Goal: Task Accomplishment & Management: Manage account settings

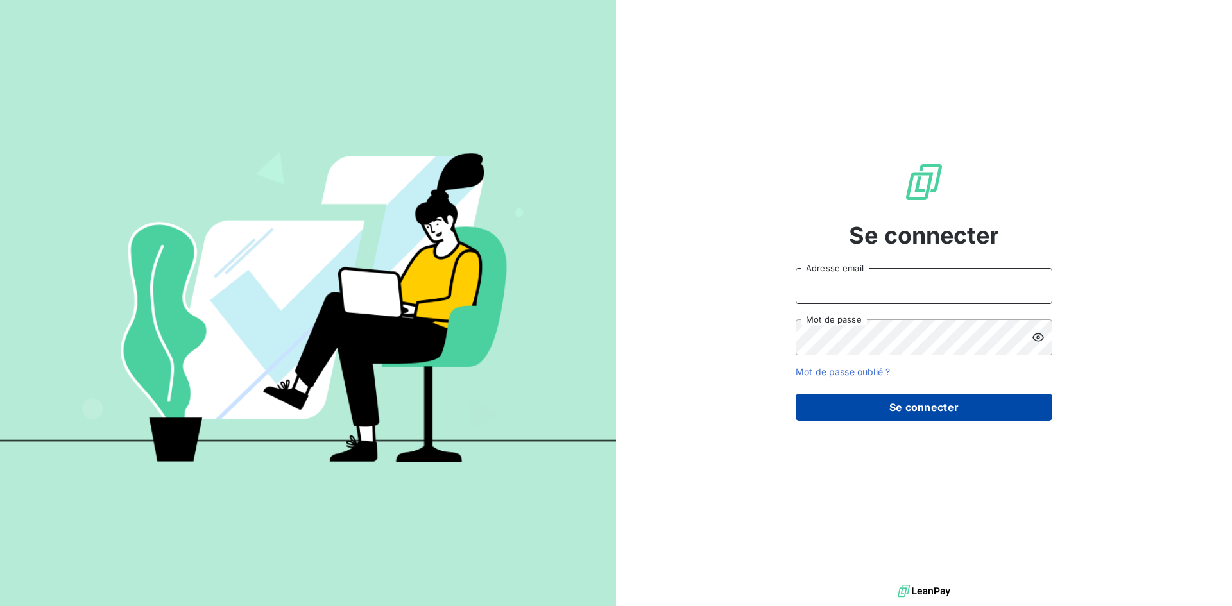
type input "[EMAIL_ADDRESS][DOMAIN_NAME]"
click at [945, 411] on button "Se connecter" at bounding box center [923, 407] width 257 height 27
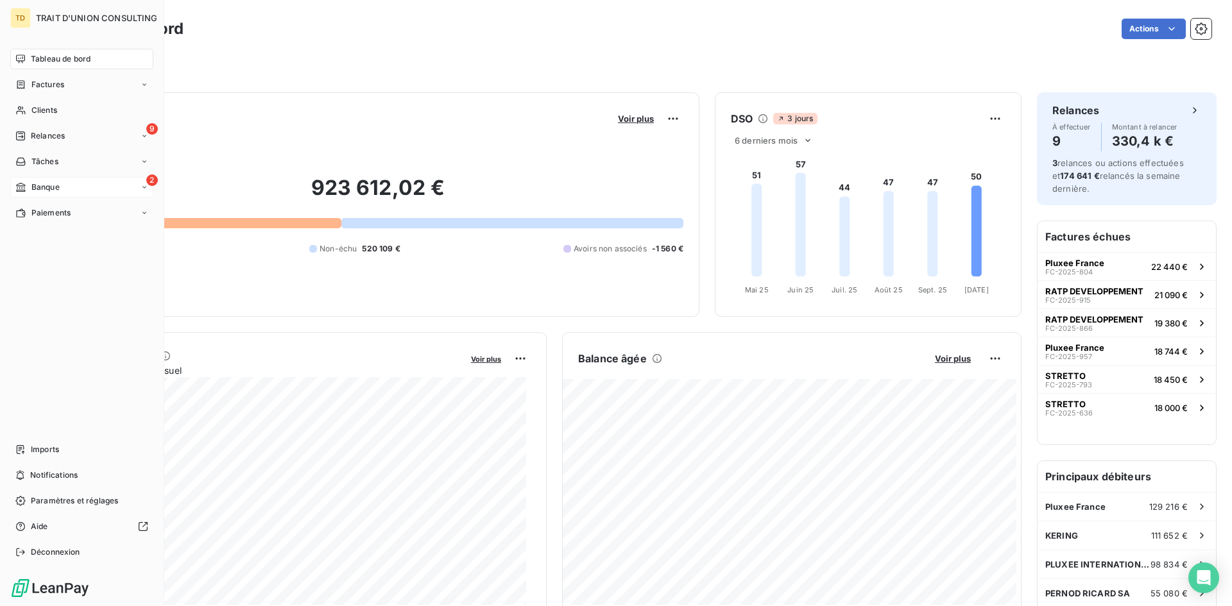
click at [72, 188] on div "2 Banque" at bounding box center [81, 187] width 143 height 21
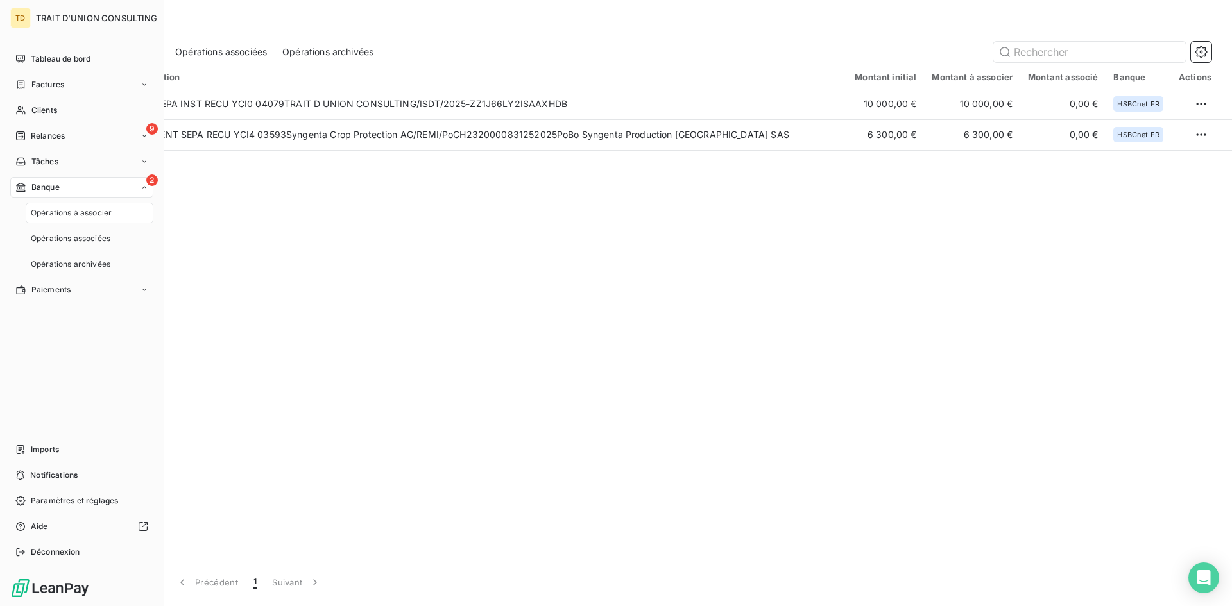
click at [68, 187] on div "2 Banque" at bounding box center [81, 187] width 143 height 21
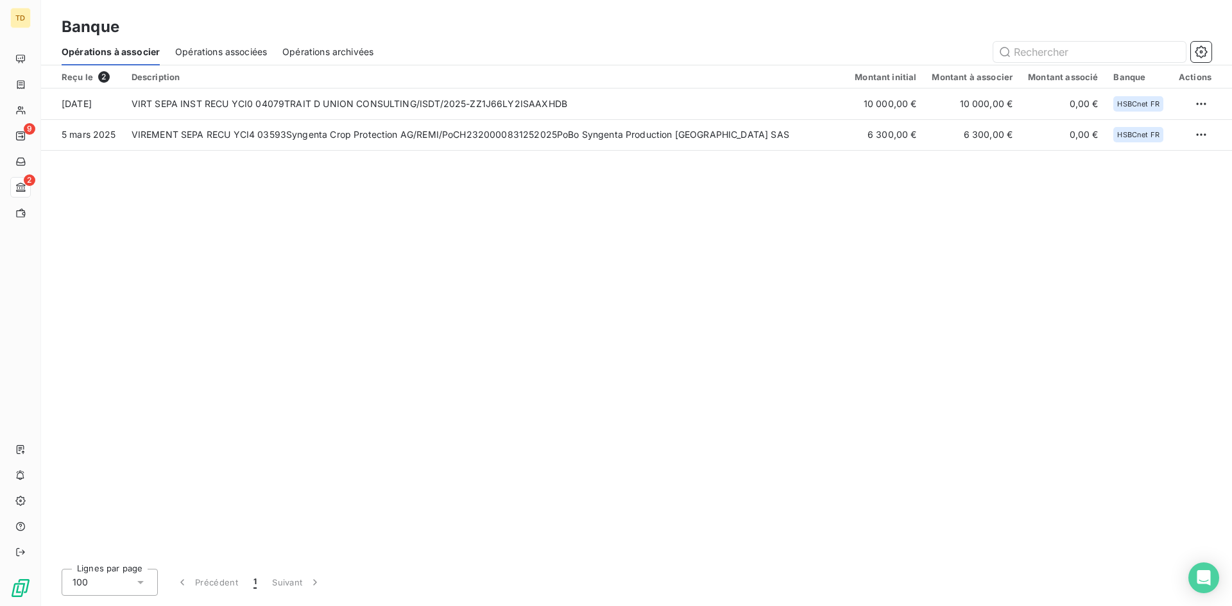
click at [567, 238] on div "Reçu le 2 Description Montant initial Montant à associer Montant associé Banque…" at bounding box center [636, 311] width 1191 height 493
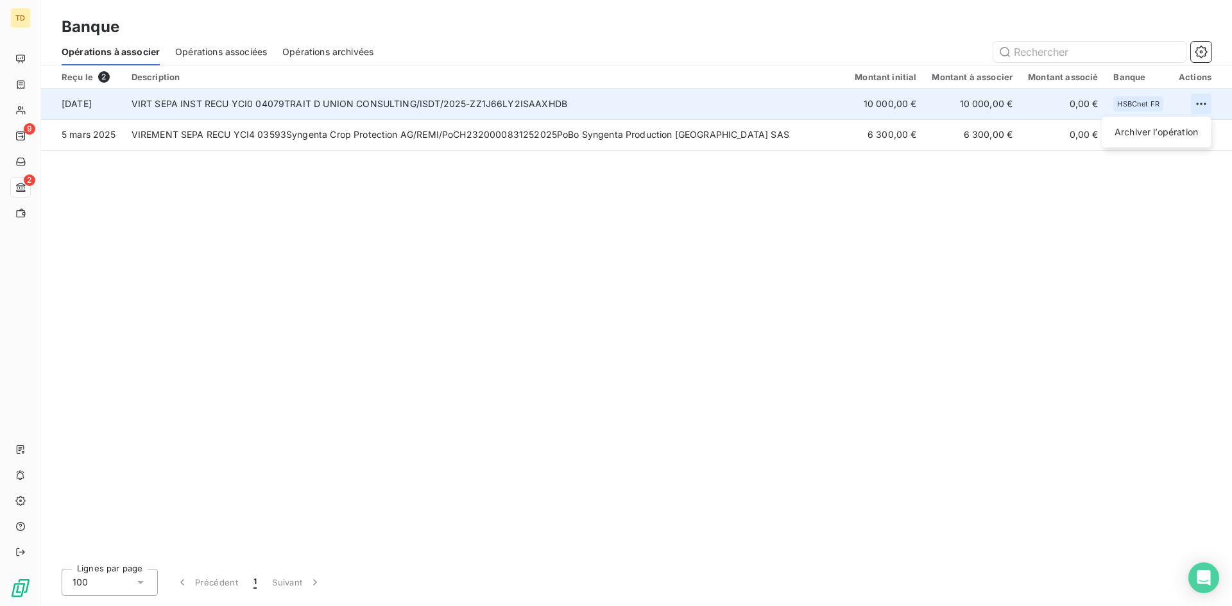
click at [1203, 103] on html "TD 9 2 Banque Opérations à associer Opérations associées Opérations archivées R…" at bounding box center [616, 303] width 1232 height 606
click at [1175, 136] on div "Archiver l’opération" at bounding box center [1156, 132] width 99 height 21
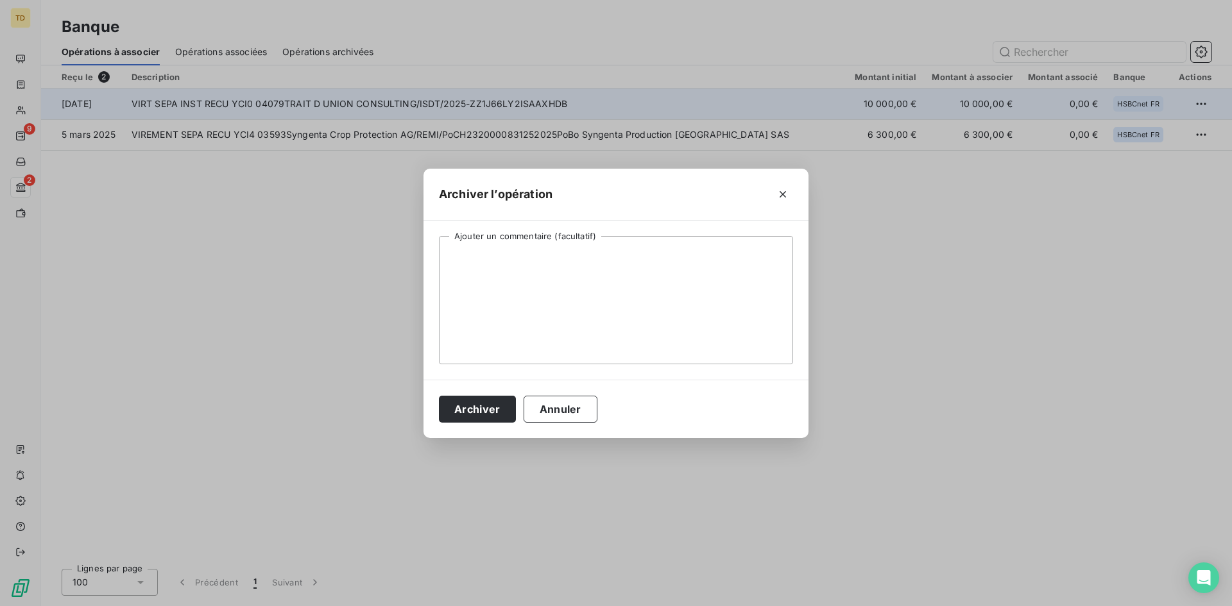
click at [466, 398] on button "Archiver" at bounding box center [477, 409] width 77 height 27
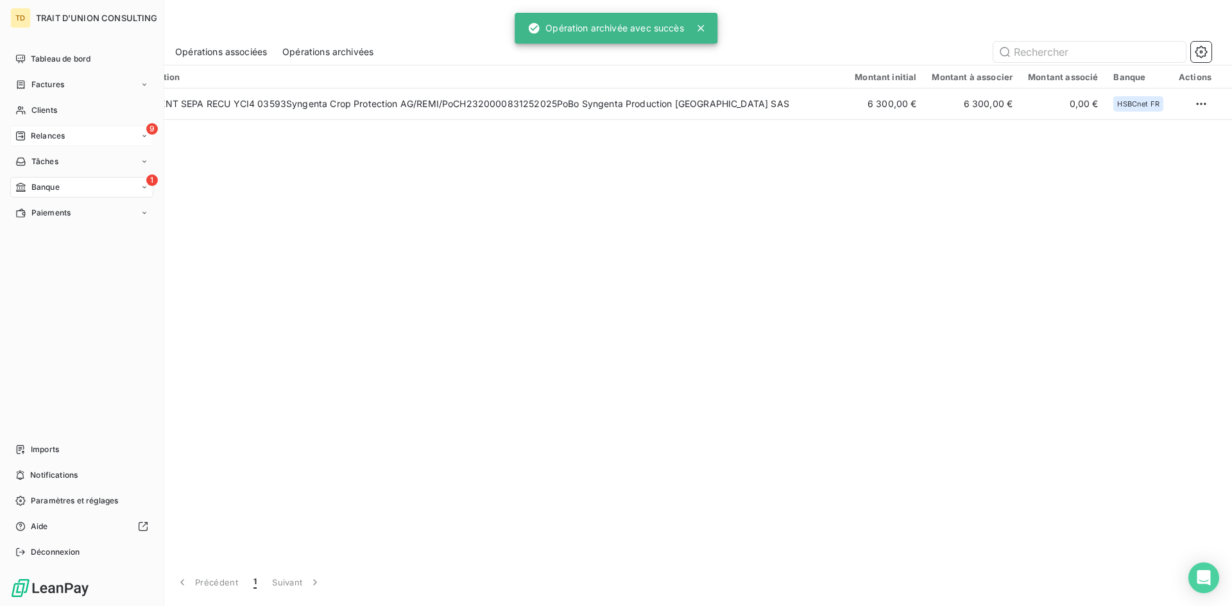
drag, startPoint x: 61, startPoint y: 125, endPoint x: 64, endPoint y: 134, distance: 9.5
click at [62, 130] on nav "Tableau de bord Factures Clients 9 Relances Tâches 1 Banque Paiements" at bounding box center [81, 136] width 143 height 174
click at [64, 134] on span "Relances" at bounding box center [48, 136] width 34 height 12
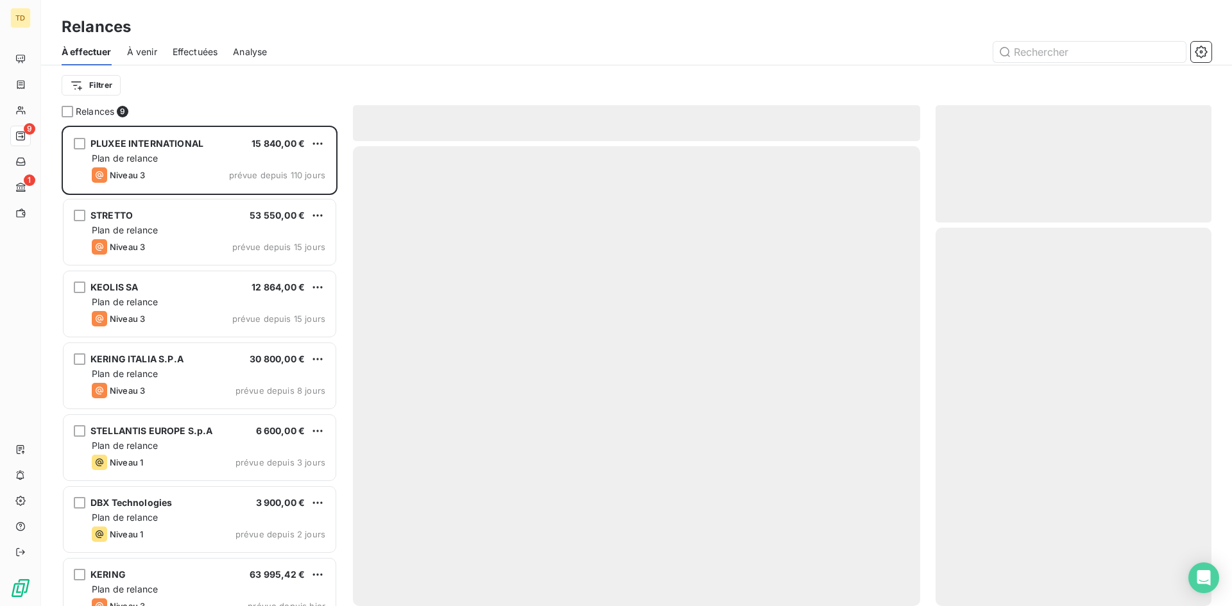
scroll to position [471, 266]
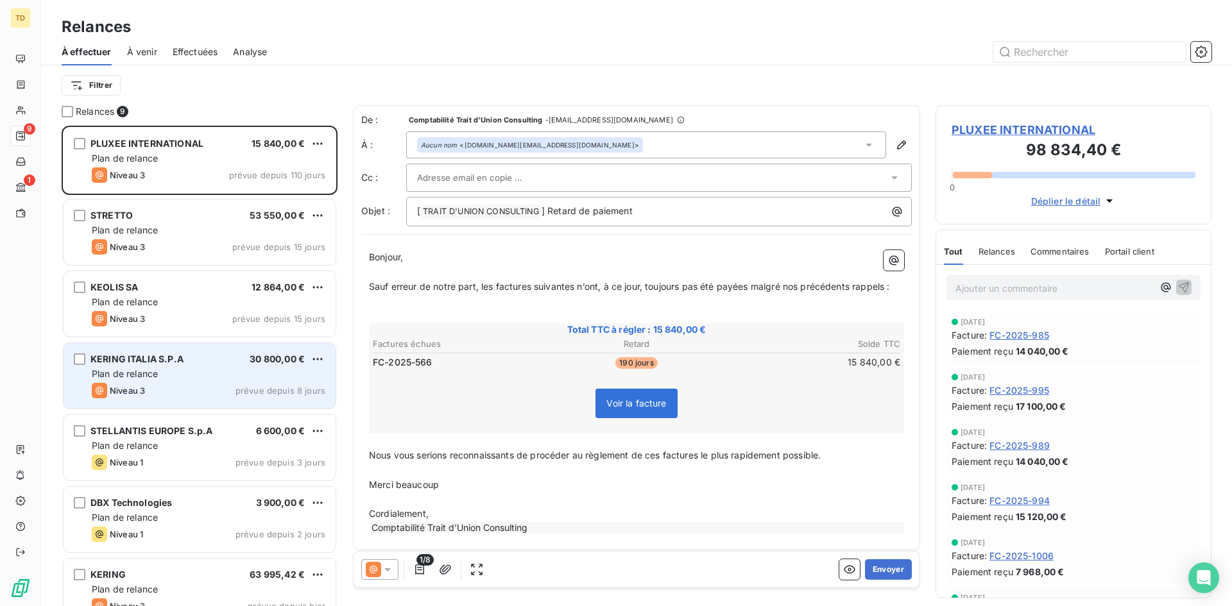
click at [191, 357] on div "KERING ITALIA S.P.A 30 800,00 €" at bounding box center [209, 359] width 234 height 12
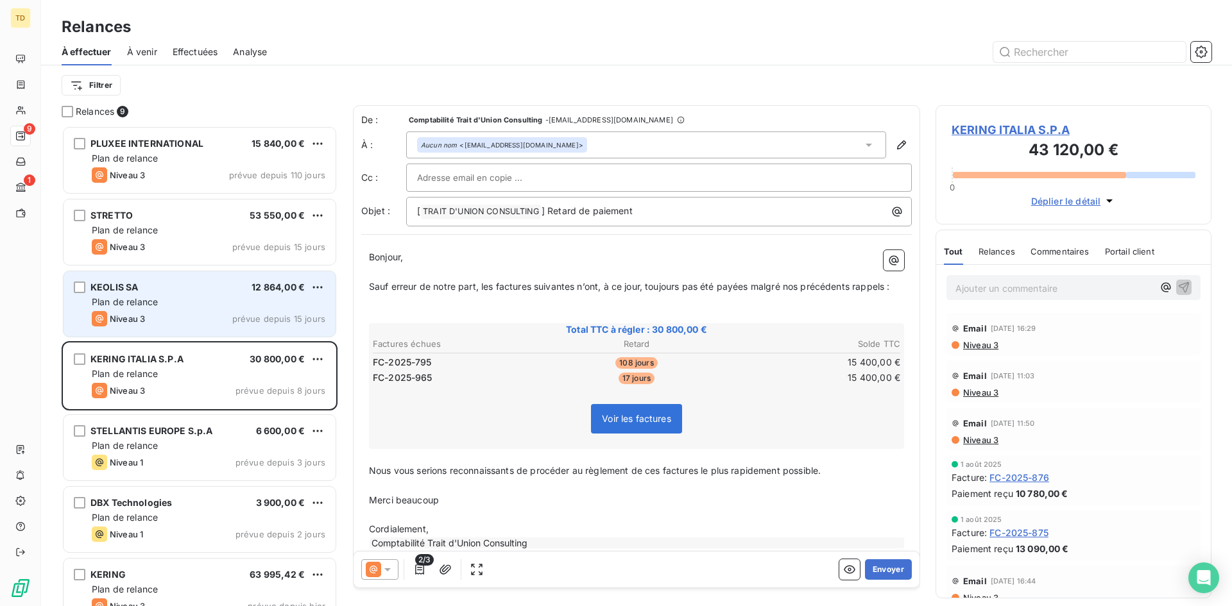
click at [175, 296] on div "Plan de relance" at bounding box center [209, 302] width 234 height 13
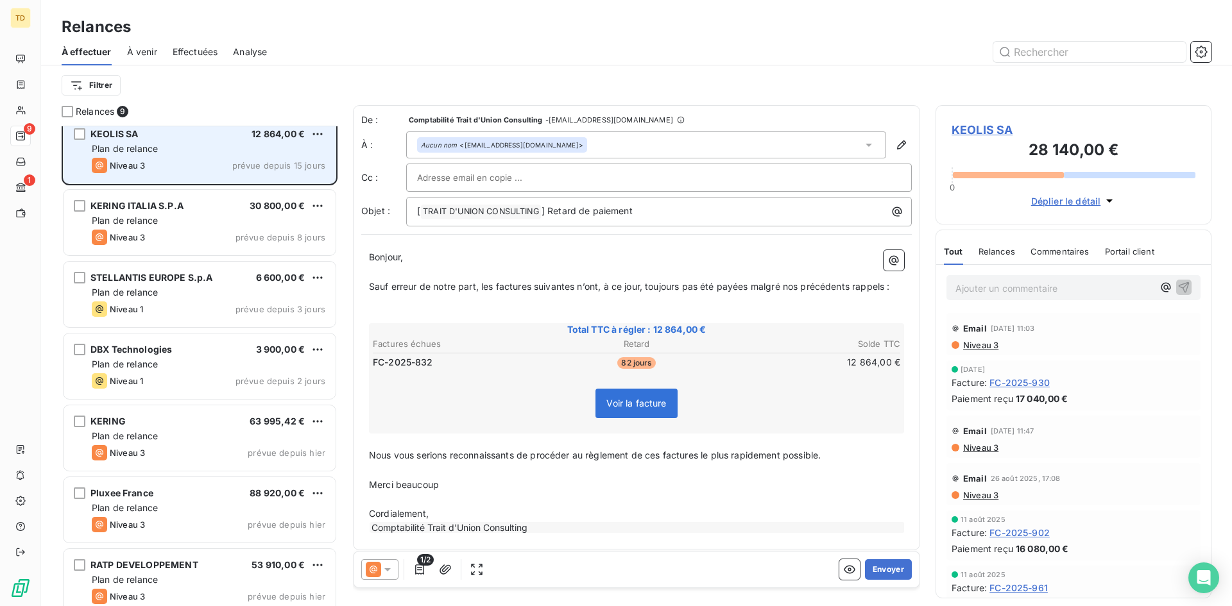
scroll to position [167, 0]
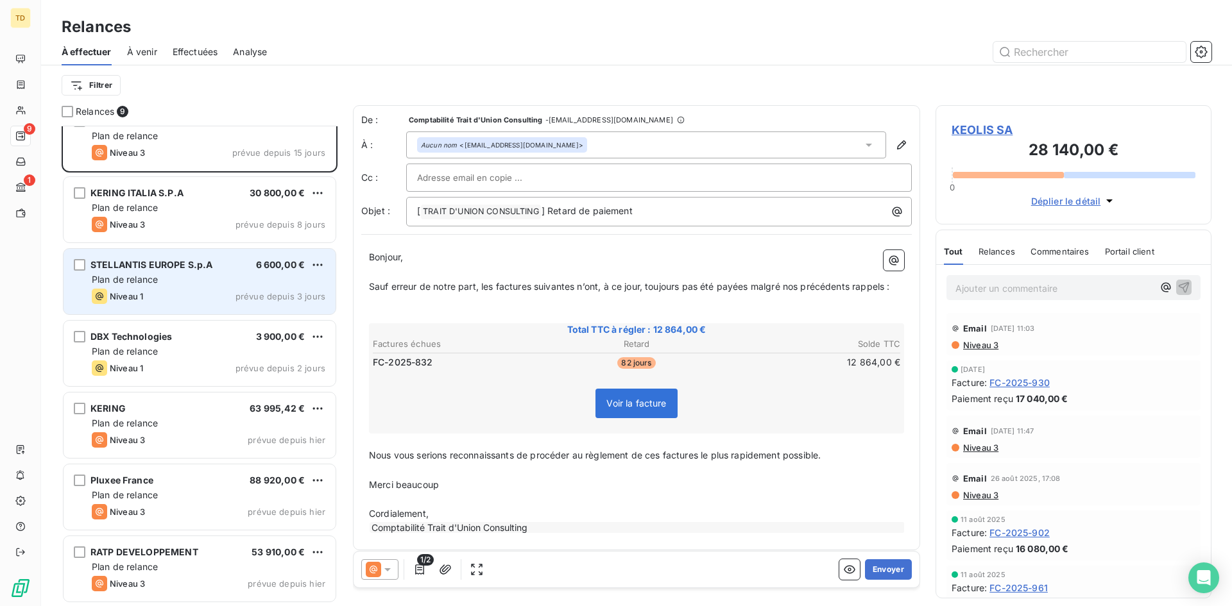
click at [175, 274] on div "Plan de relance" at bounding box center [209, 279] width 234 height 13
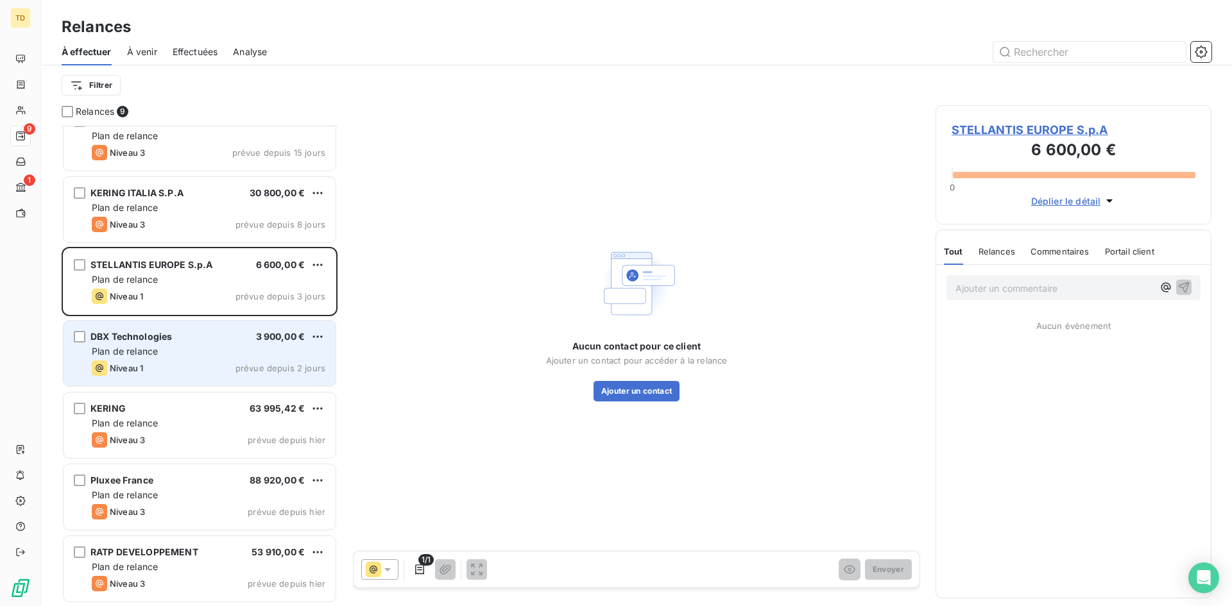
click at [190, 338] on div "DBX Technologies 3 900,00 €" at bounding box center [209, 337] width 234 height 12
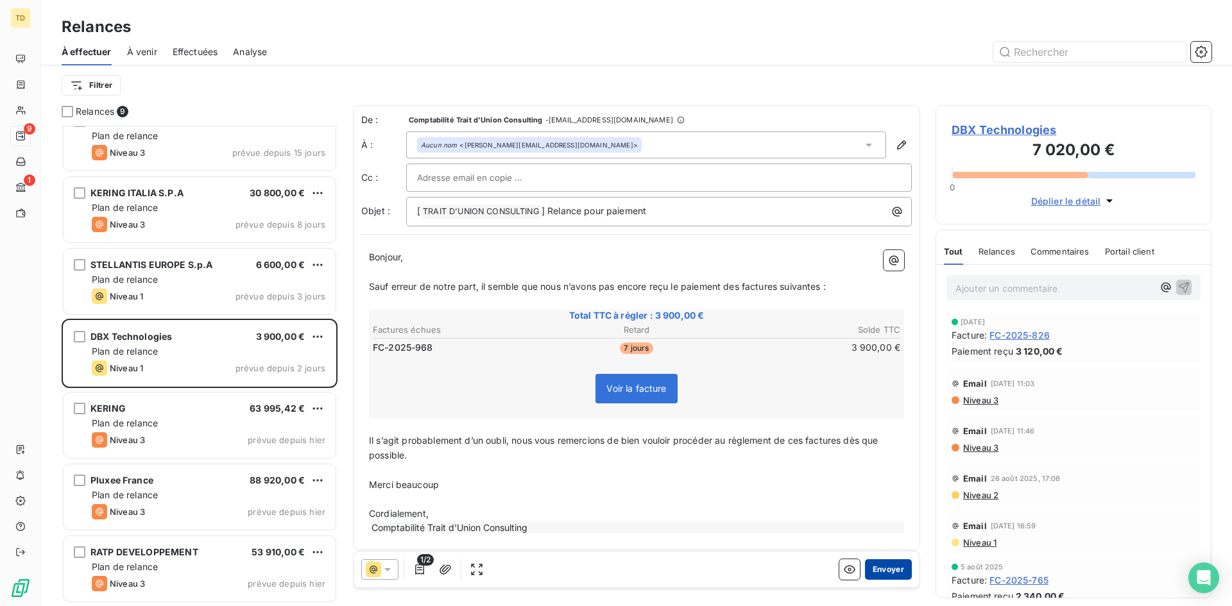
click at [886, 568] on button "Envoyer" at bounding box center [888, 569] width 47 height 21
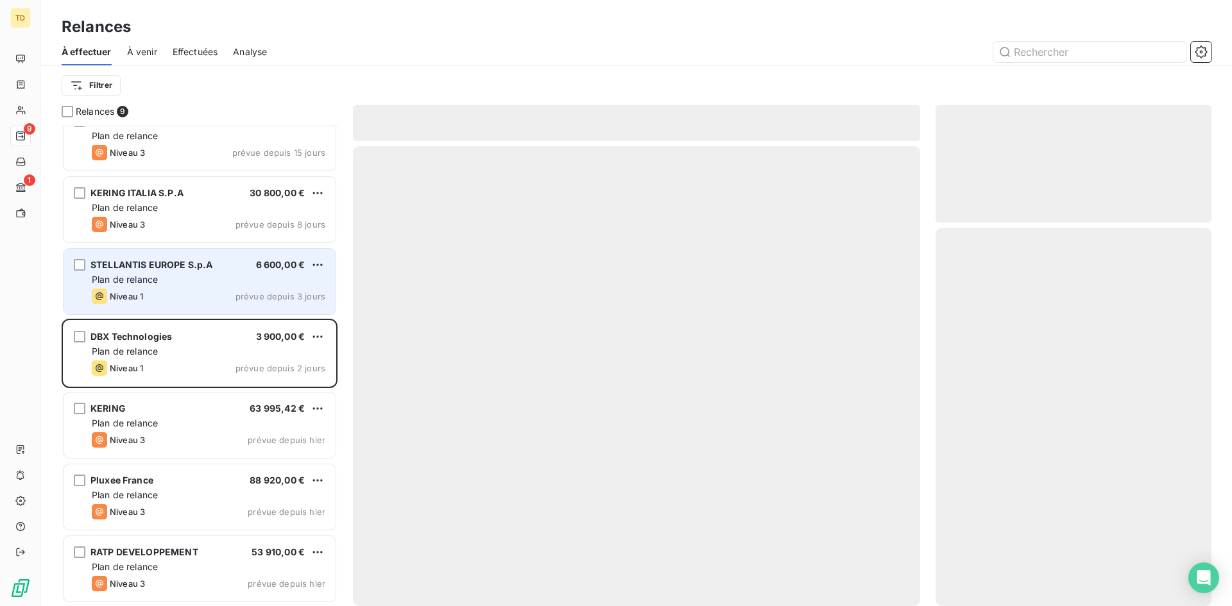
scroll to position [94, 0]
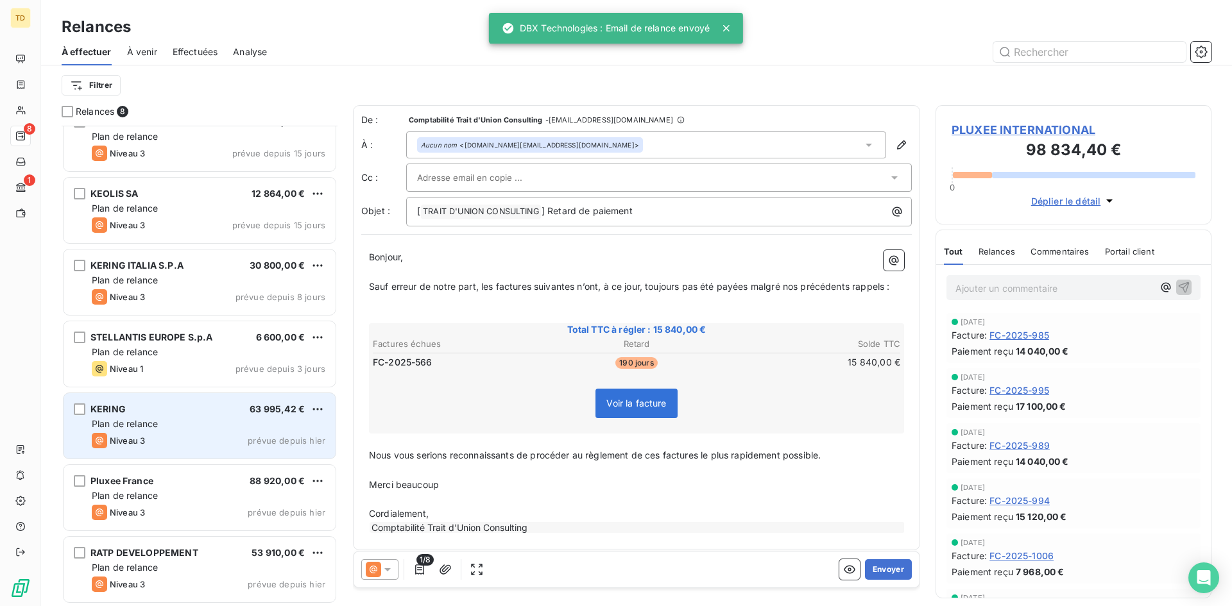
click at [208, 428] on div "Plan de relance" at bounding box center [209, 424] width 234 height 13
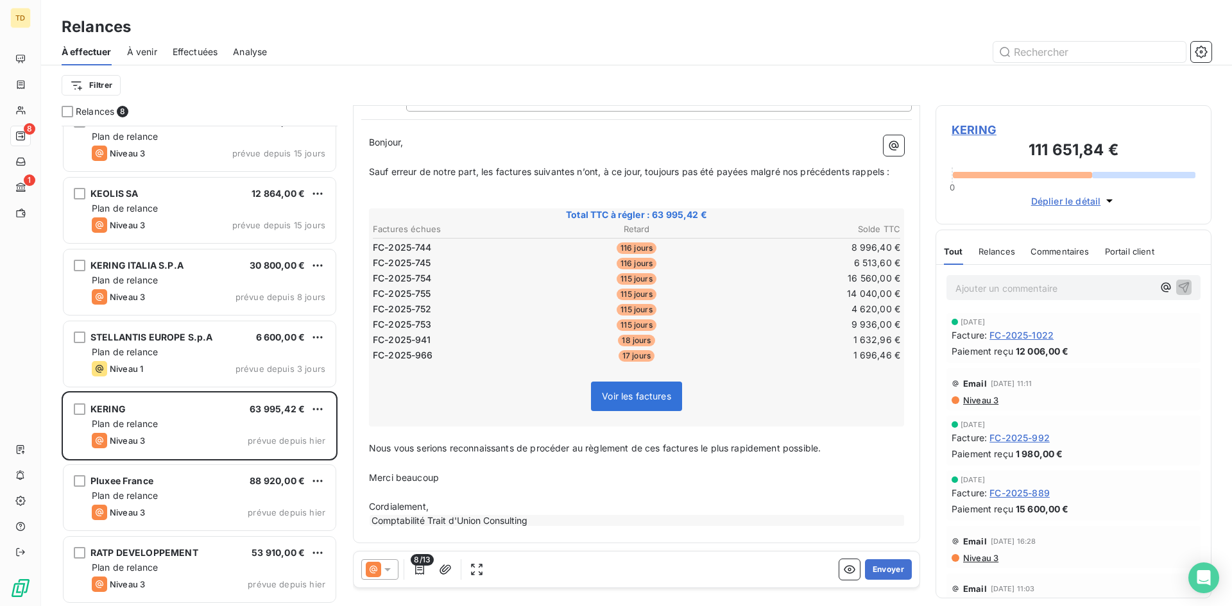
scroll to position [95, 0]
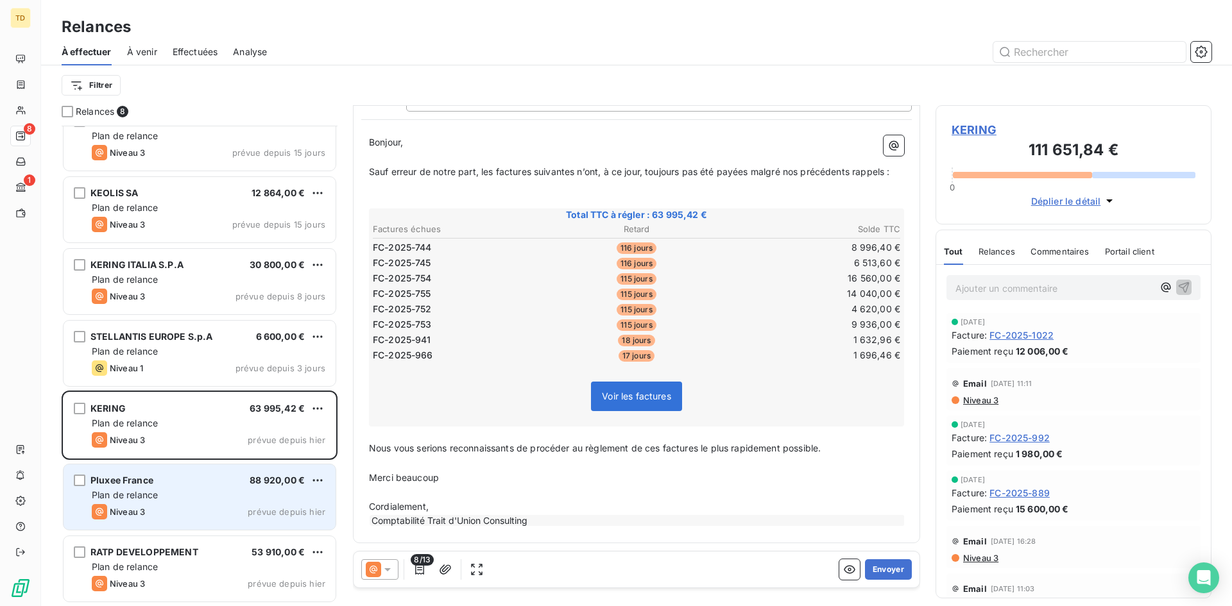
click at [149, 489] on div "Plan de relance" at bounding box center [209, 495] width 234 height 13
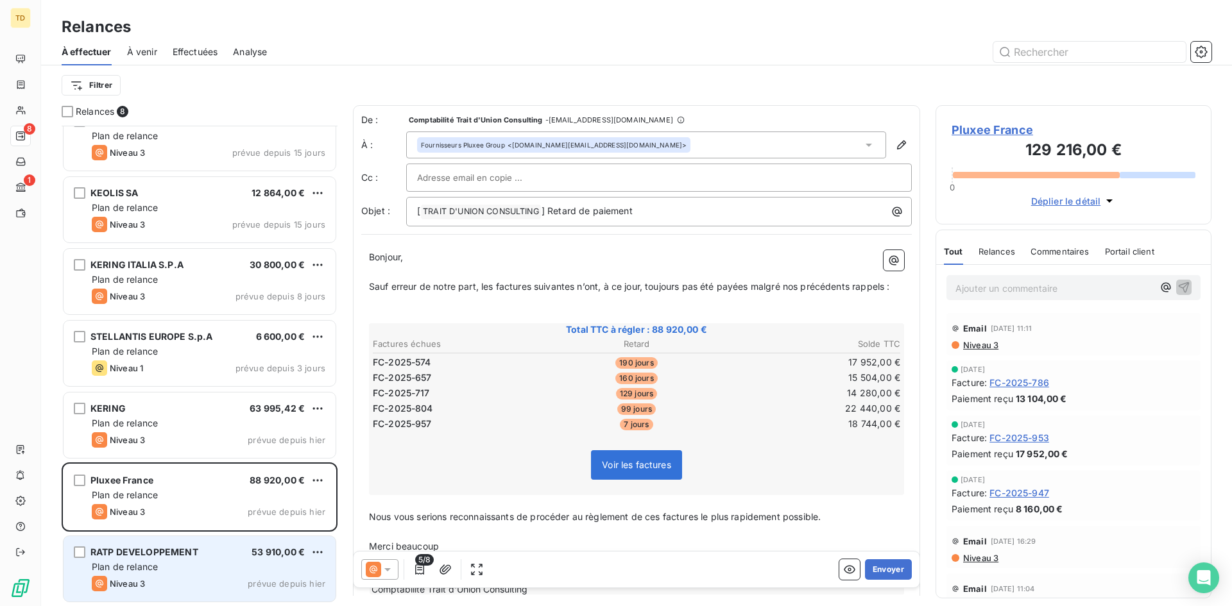
click at [197, 563] on div "Plan de relance" at bounding box center [209, 567] width 234 height 13
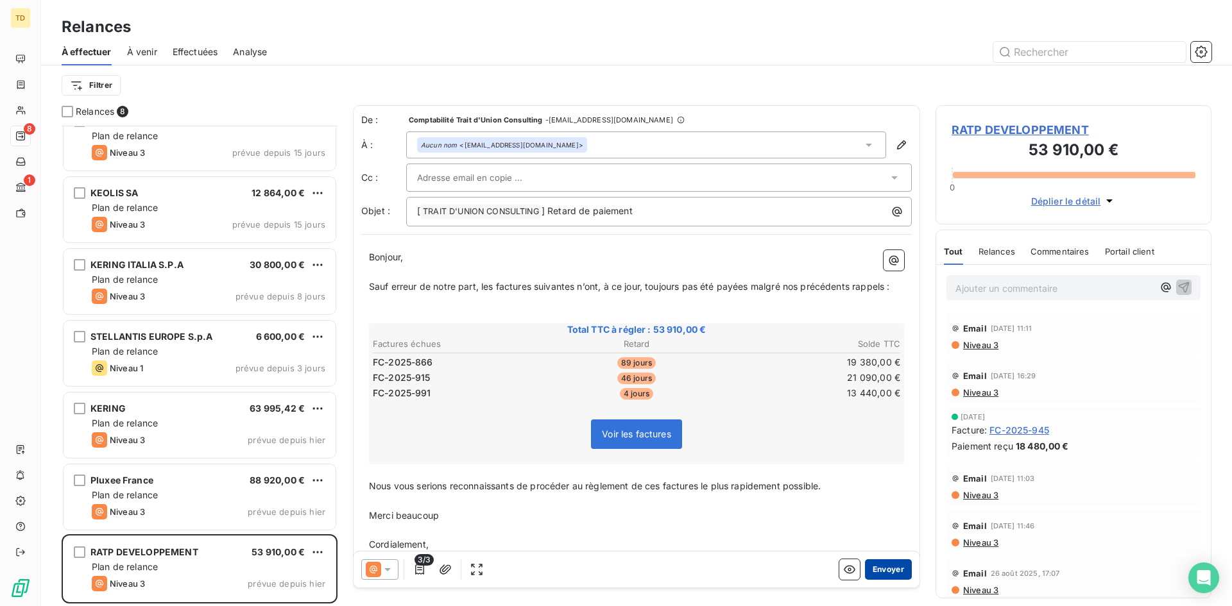
click at [891, 565] on button "Envoyer" at bounding box center [888, 569] width 47 height 21
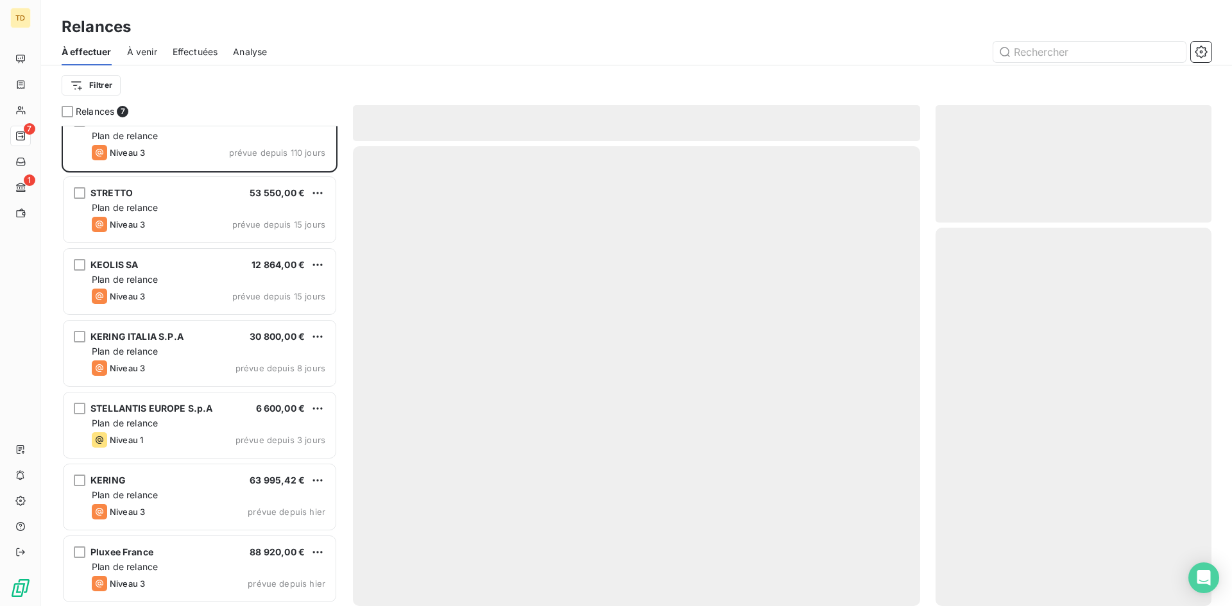
scroll to position [22, 0]
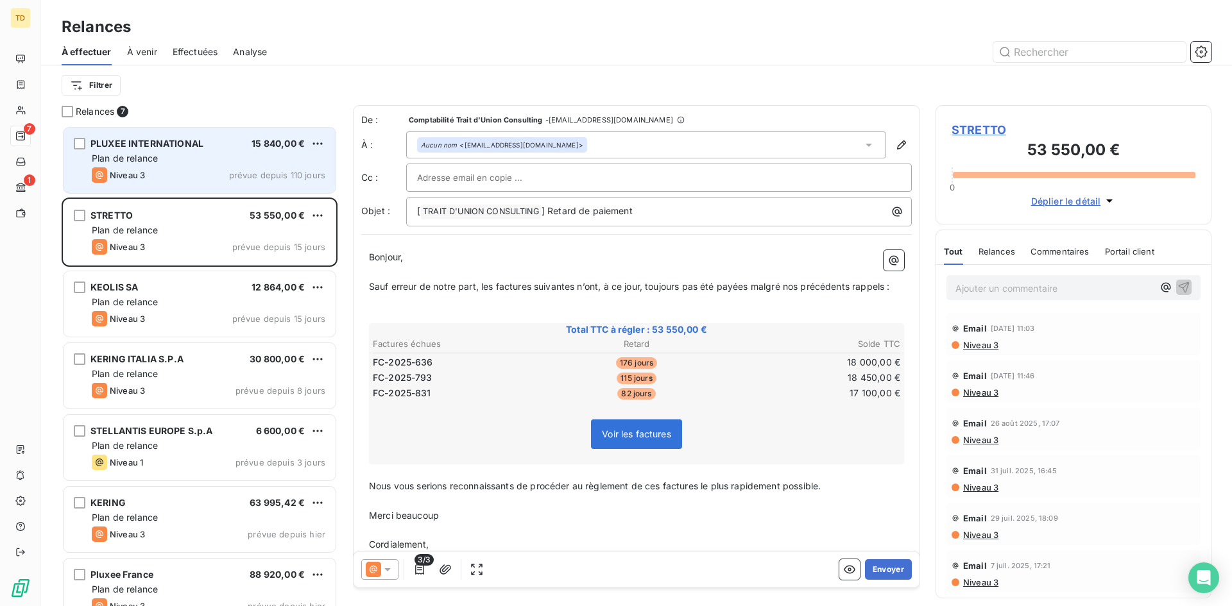
click at [154, 164] on div "Plan de relance" at bounding box center [209, 158] width 234 height 13
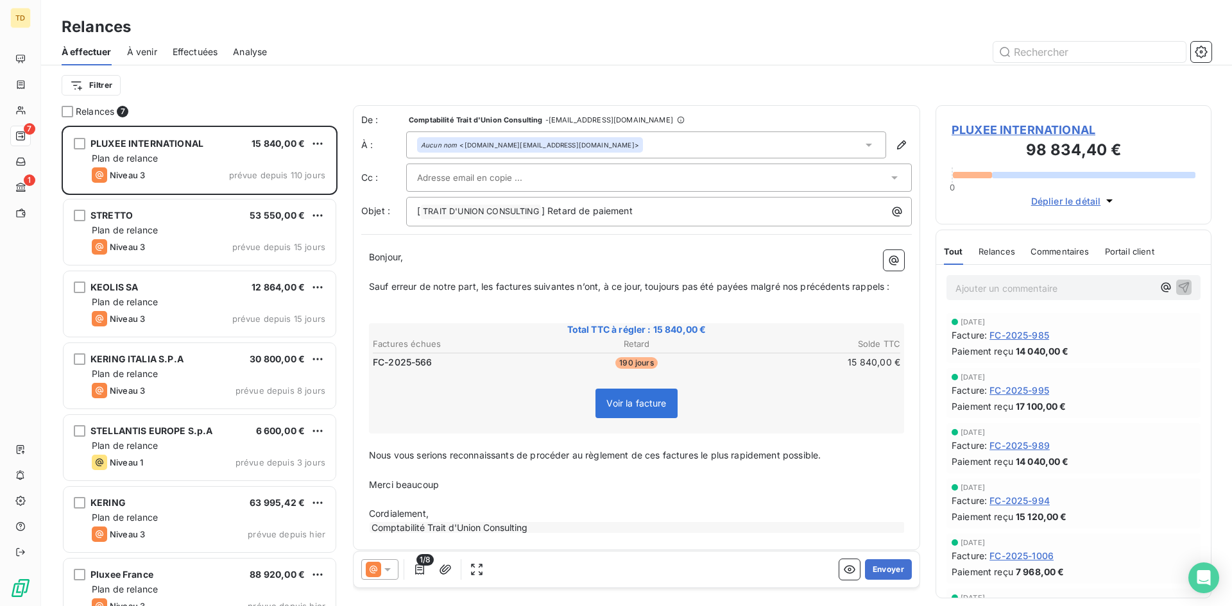
click at [702, 141] on div "Aucun nom <[DOMAIN_NAME][EMAIL_ADDRESS][DOMAIN_NAME]>" at bounding box center [646, 145] width 480 height 27
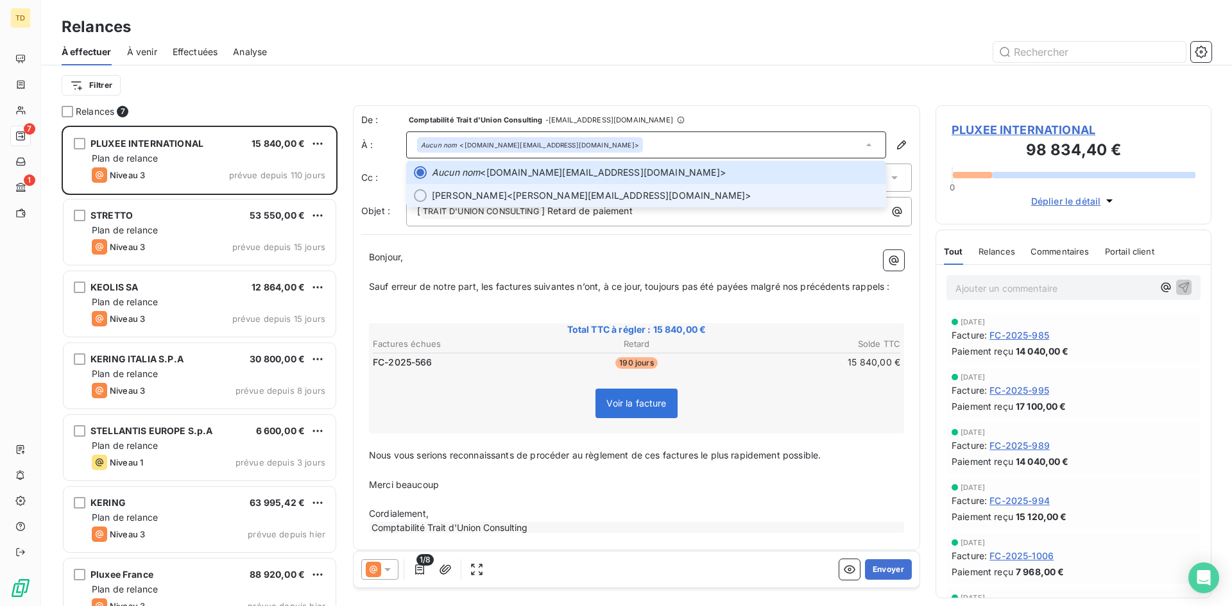
click at [512, 195] on span "[PERSON_NAME] <[PERSON_NAME][EMAIL_ADDRESS][DOMAIN_NAME]>" at bounding box center [655, 195] width 446 height 13
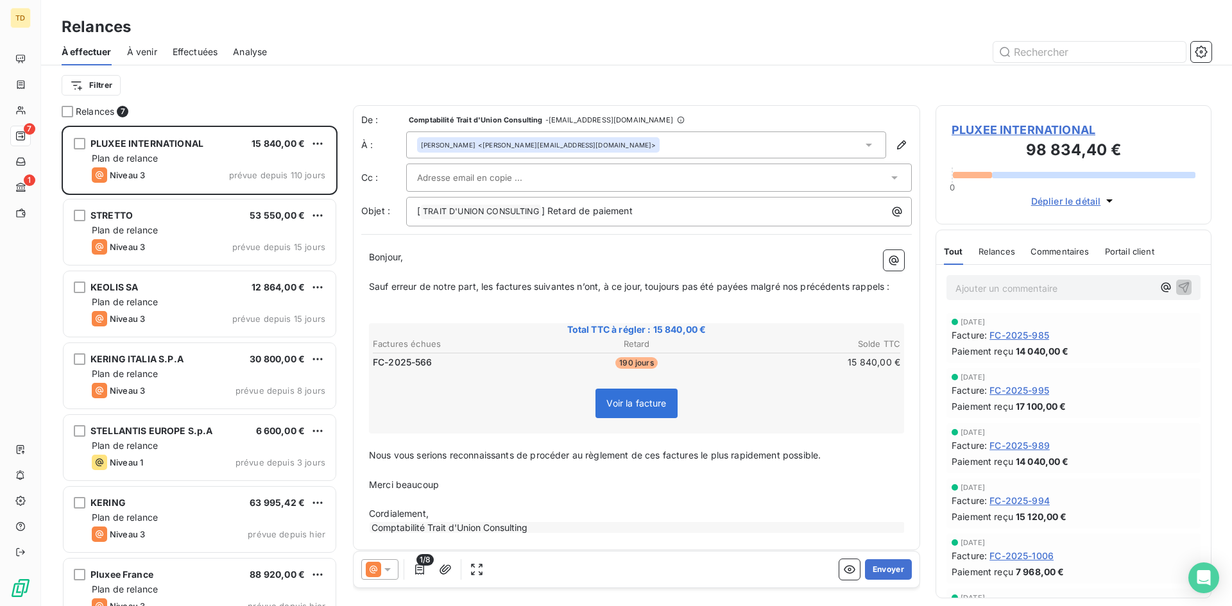
click at [621, 133] on div "[PERSON_NAME] <[PERSON_NAME][EMAIL_ADDRESS][DOMAIN_NAME]>" at bounding box center [646, 145] width 480 height 27
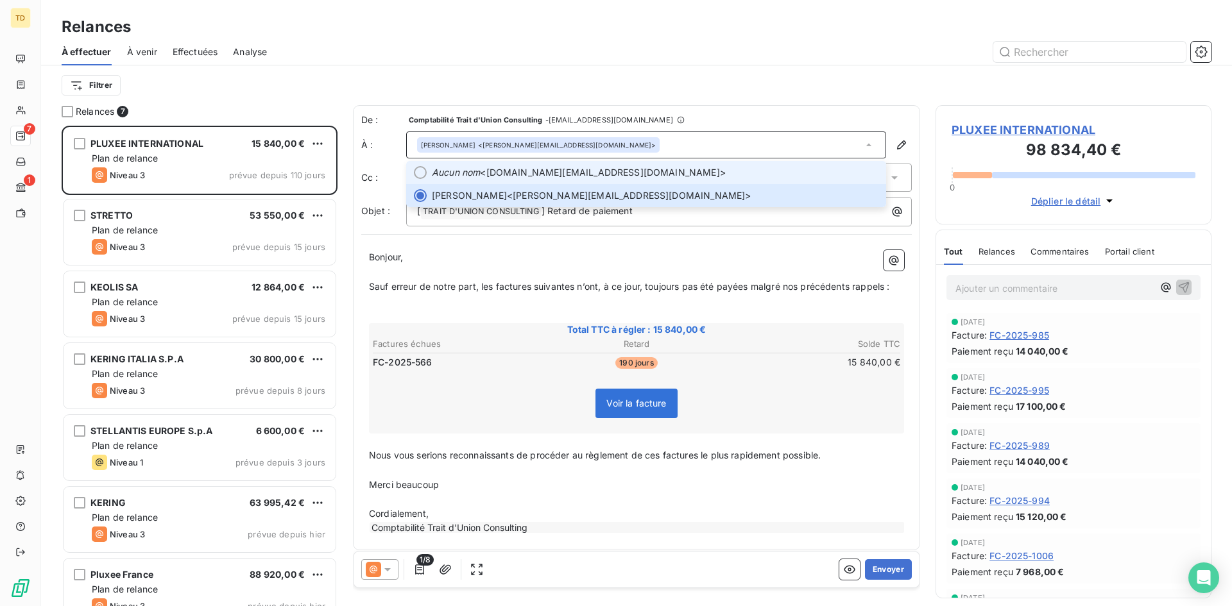
click at [511, 173] on span "Aucun nom <[DOMAIN_NAME][EMAIL_ADDRESS][DOMAIN_NAME]>" at bounding box center [655, 172] width 446 height 13
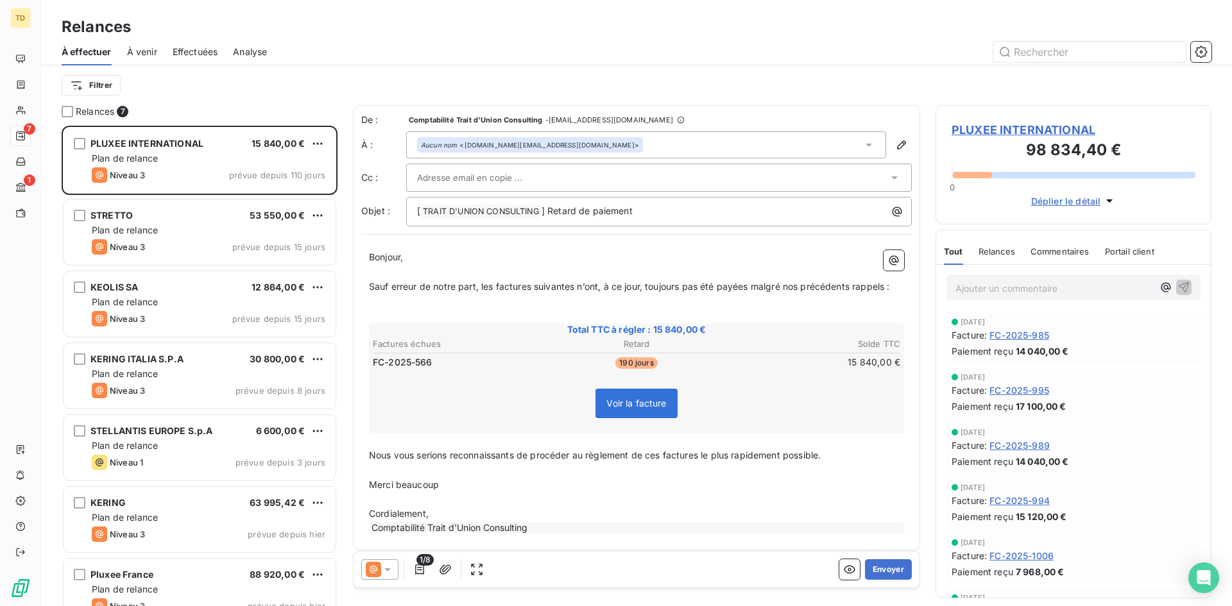
click at [511, 173] on input "text" at bounding box center [486, 177] width 138 height 19
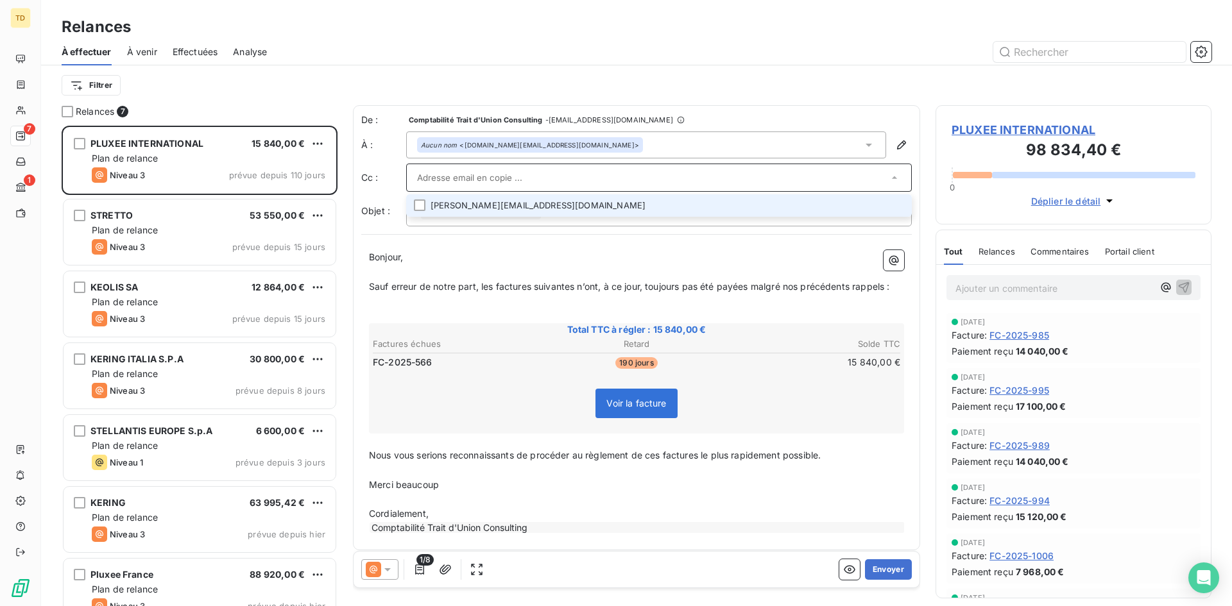
click at [514, 209] on li "[PERSON_NAME][EMAIL_ADDRESS][DOMAIN_NAME]" at bounding box center [658, 205] width 505 height 22
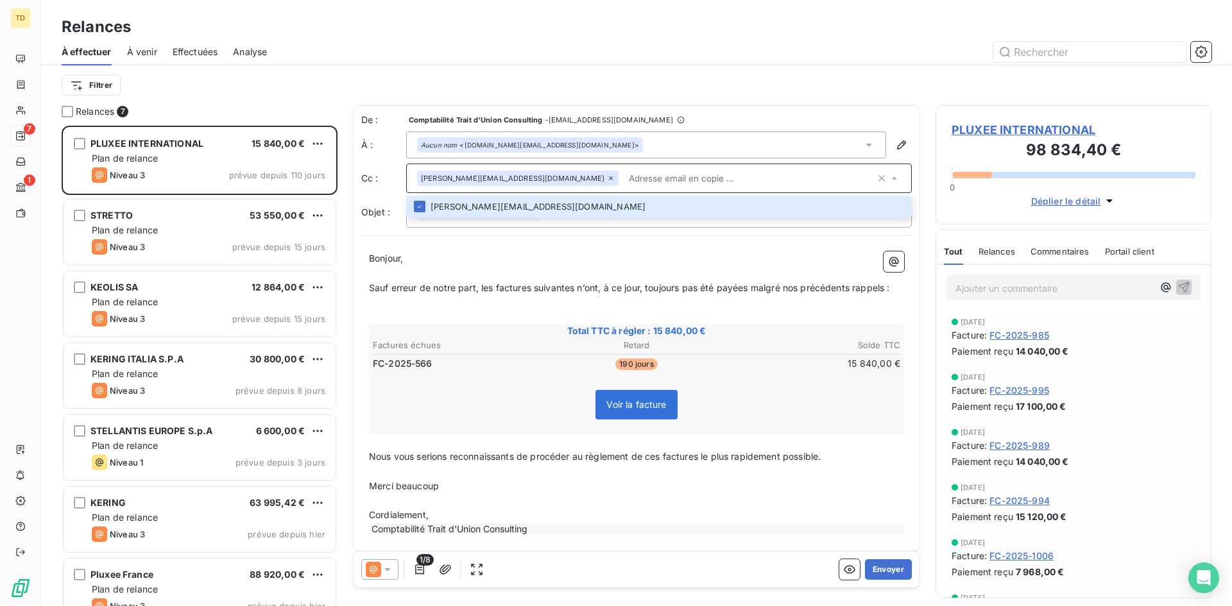
click at [630, 89] on div "Filtrer" at bounding box center [637, 85] width 1150 height 24
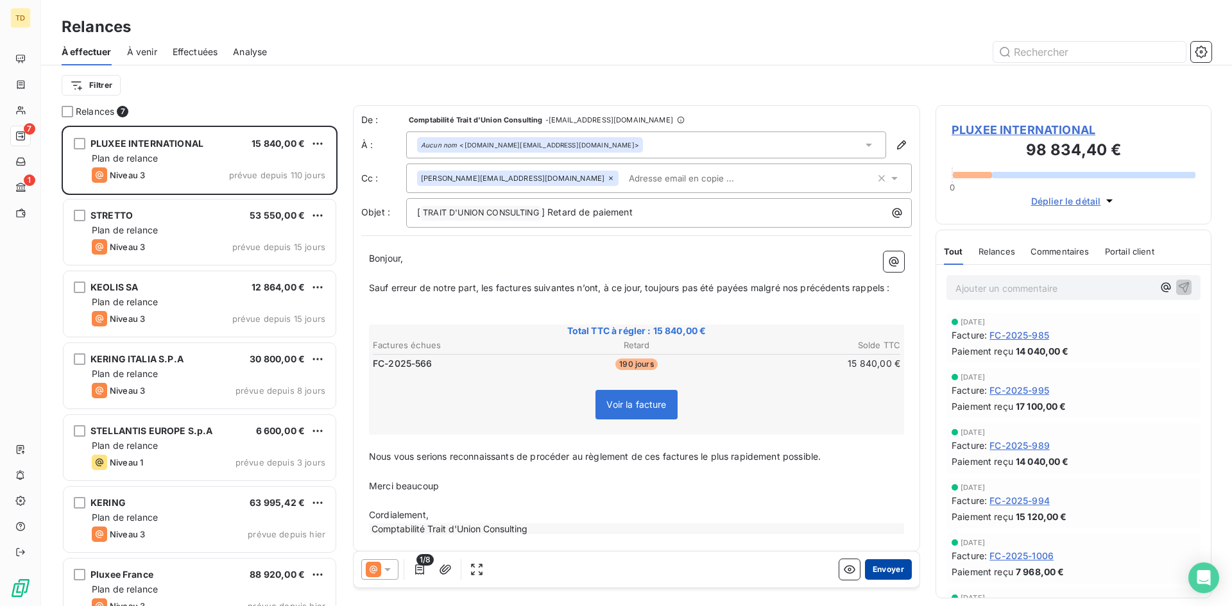
click at [877, 563] on button "Envoyer" at bounding box center [888, 569] width 47 height 21
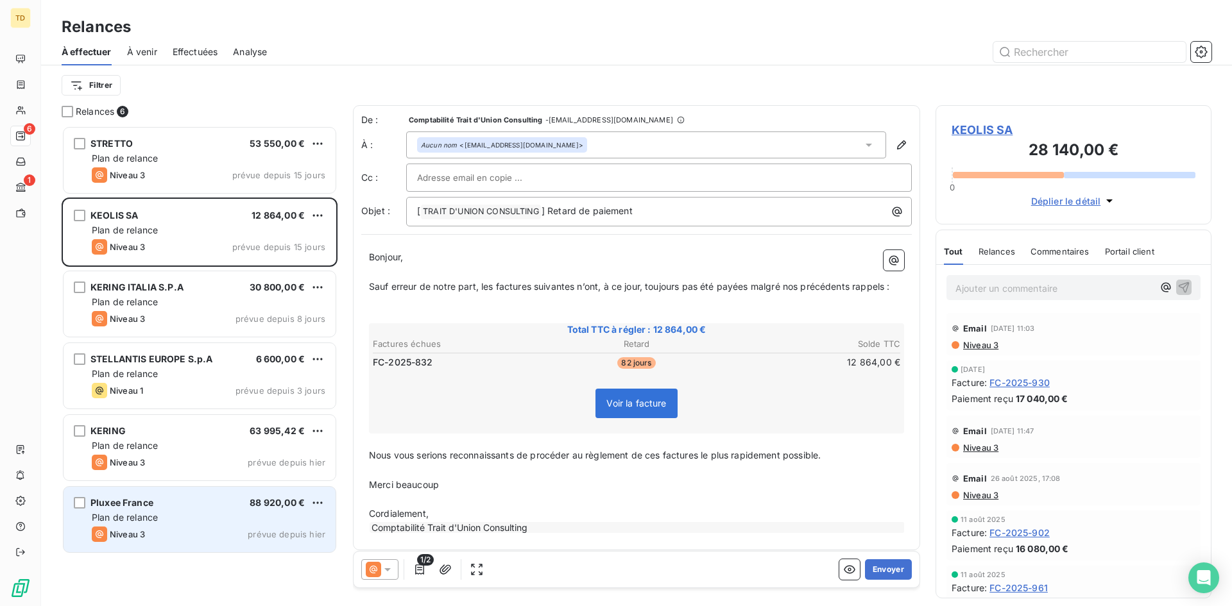
click at [183, 510] on div "Pluxee France 88 920,00 € Plan de relance Niveau 3 prévue depuis [DATE]" at bounding box center [200, 519] width 272 height 65
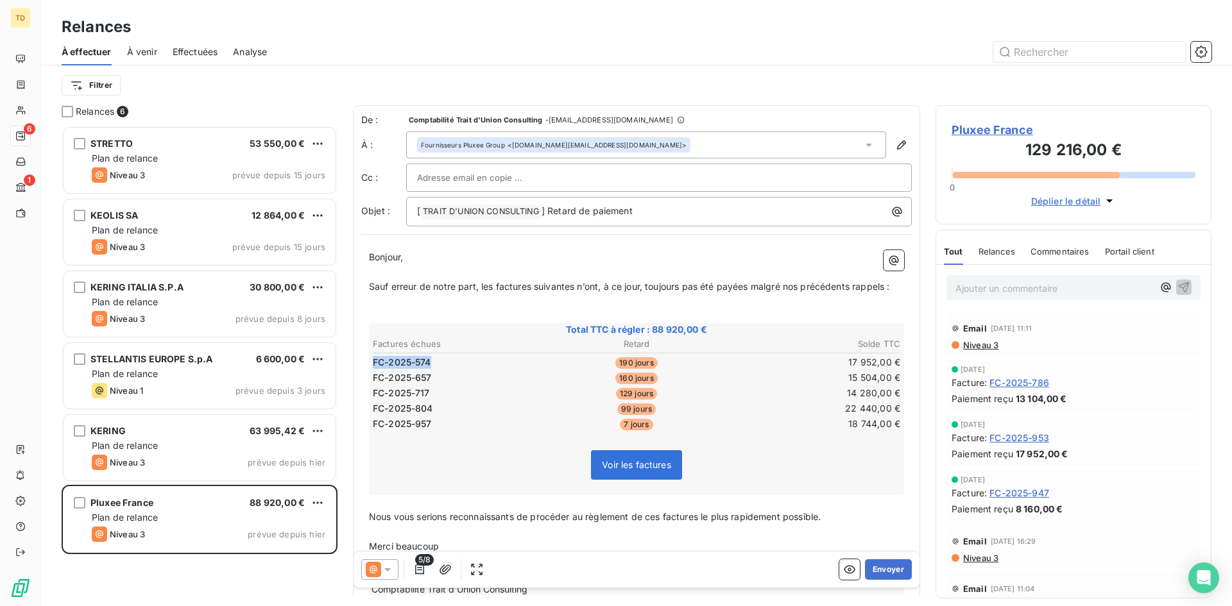
drag, startPoint x: 432, startPoint y: 361, endPoint x: 373, endPoint y: 358, distance: 59.7
click at [373, 358] on td "FC-2025-574" at bounding box center [459, 362] width 175 height 14
click at [411, 365] on span "FC-2025-574" at bounding box center [402, 362] width 58 height 13
drag, startPoint x: 436, startPoint y: 364, endPoint x: 366, endPoint y: 367, distance: 70.0
click at [366, 367] on div "Bonjour, ﻿ Sauf erreur de notre part, les factures suivantes n’ont, à ce jour, …" at bounding box center [636, 422] width 550 height 361
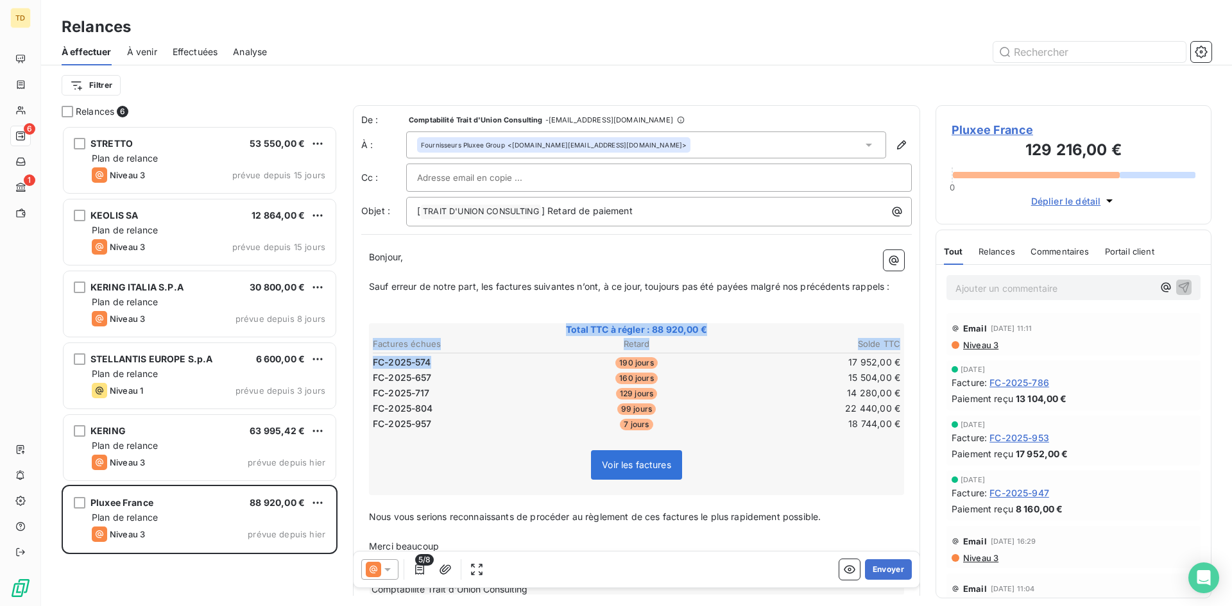
click at [388, 367] on span "FC-2025-574" at bounding box center [402, 362] width 58 height 13
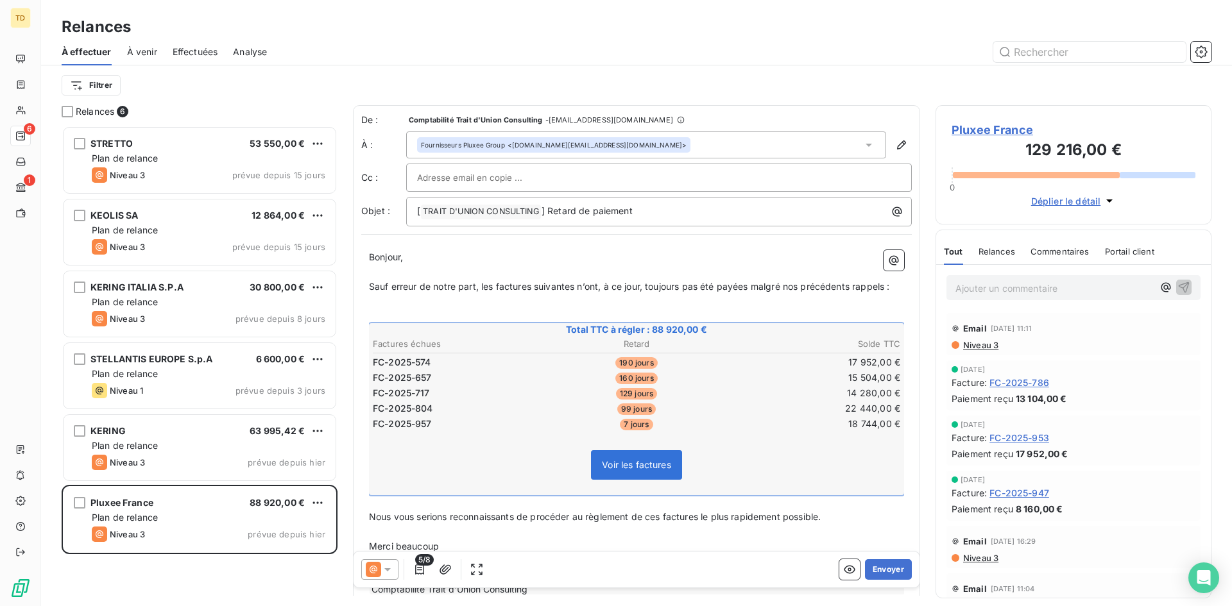
click at [502, 175] on input "text" at bounding box center [486, 177] width 138 height 19
paste input "[EMAIL_ADDRESS][DOMAIN_NAME]"
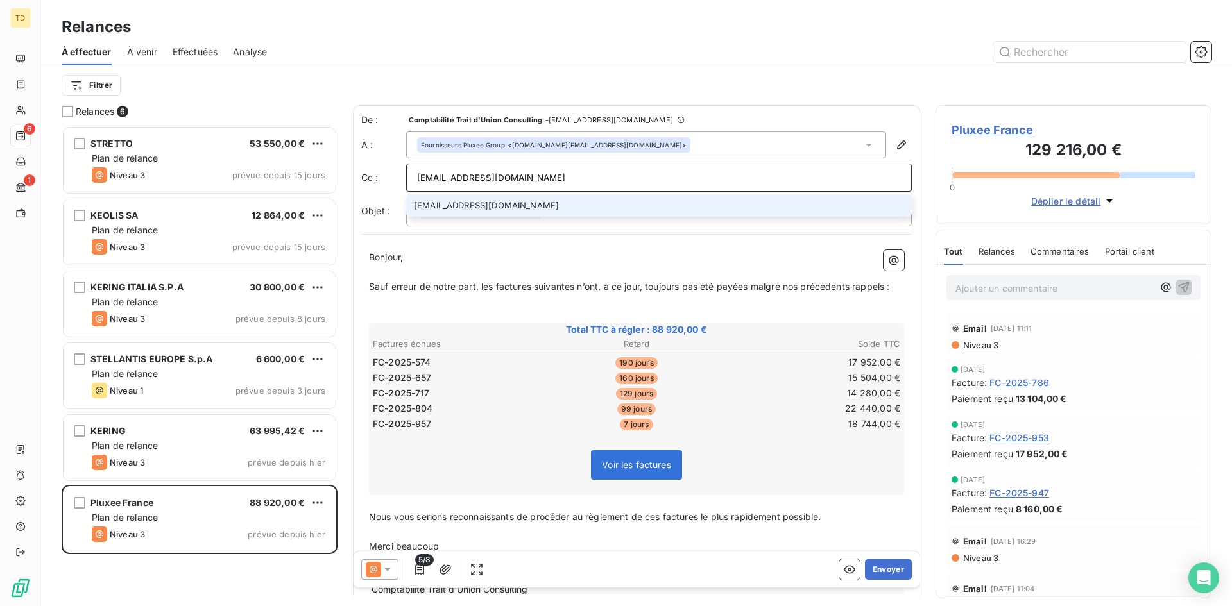
type input "[EMAIL_ADDRESS][DOMAIN_NAME]"
click at [551, 205] on li "[EMAIL_ADDRESS][DOMAIN_NAME]" at bounding box center [658, 205] width 505 height 22
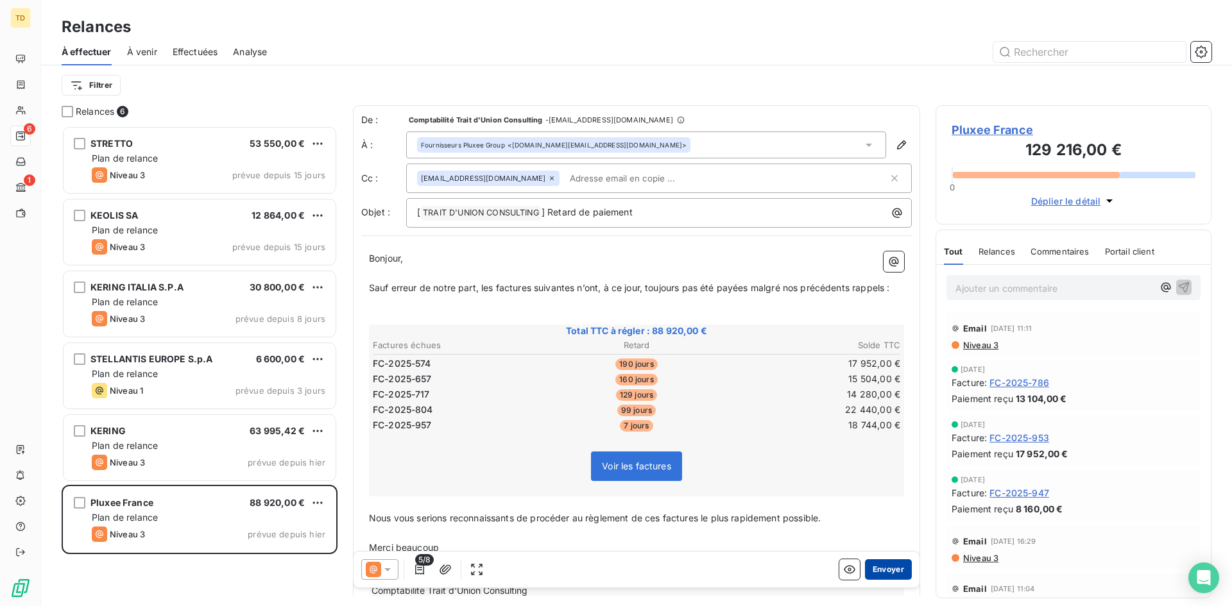
click at [885, 572] on button "Envoyer" at bounding box center [888, 569] width 47 height 21
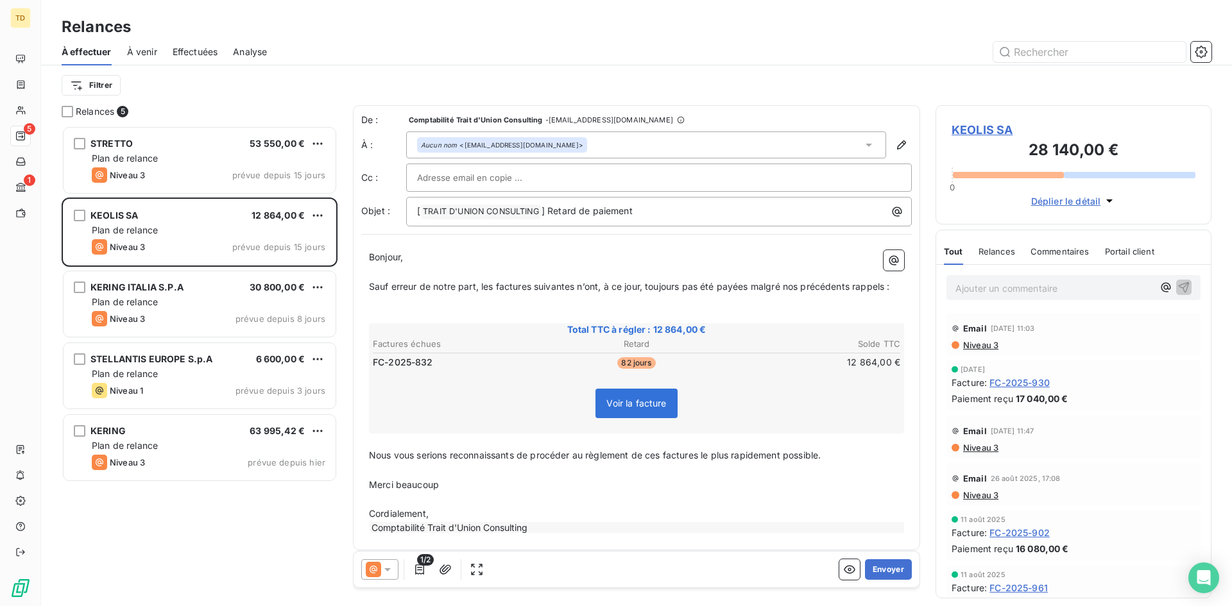
click at [371, 47] on div at bounding box center [746, 52] width 929 height 21
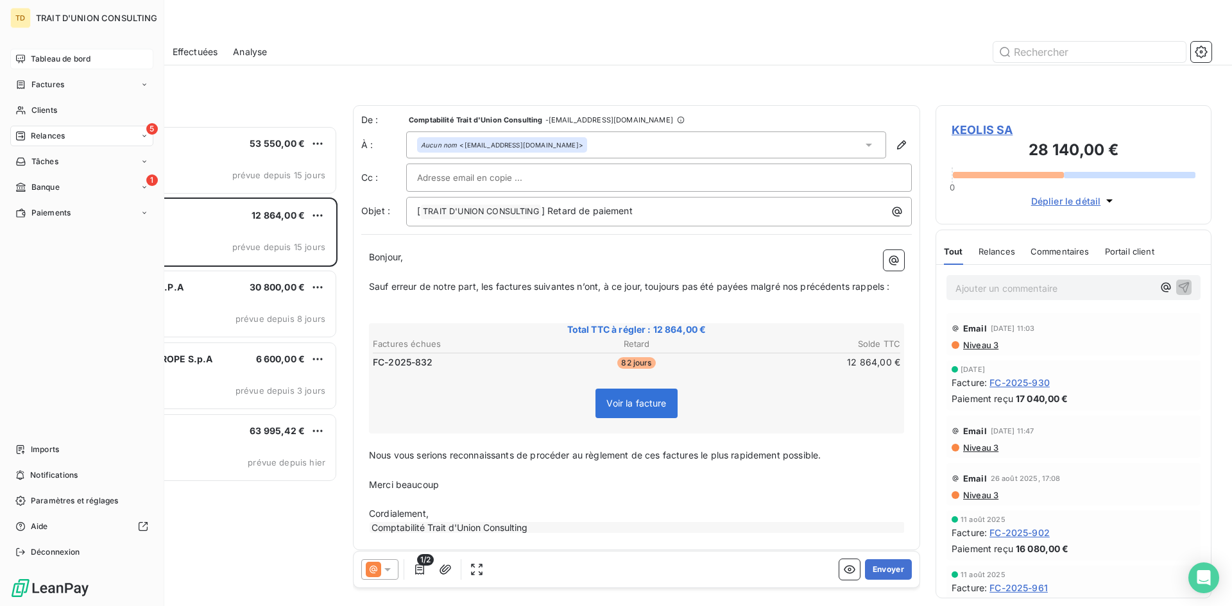
click at [42, 60] on span "Tableau de bord" at bounding box center [61, 59] width 60 height 12
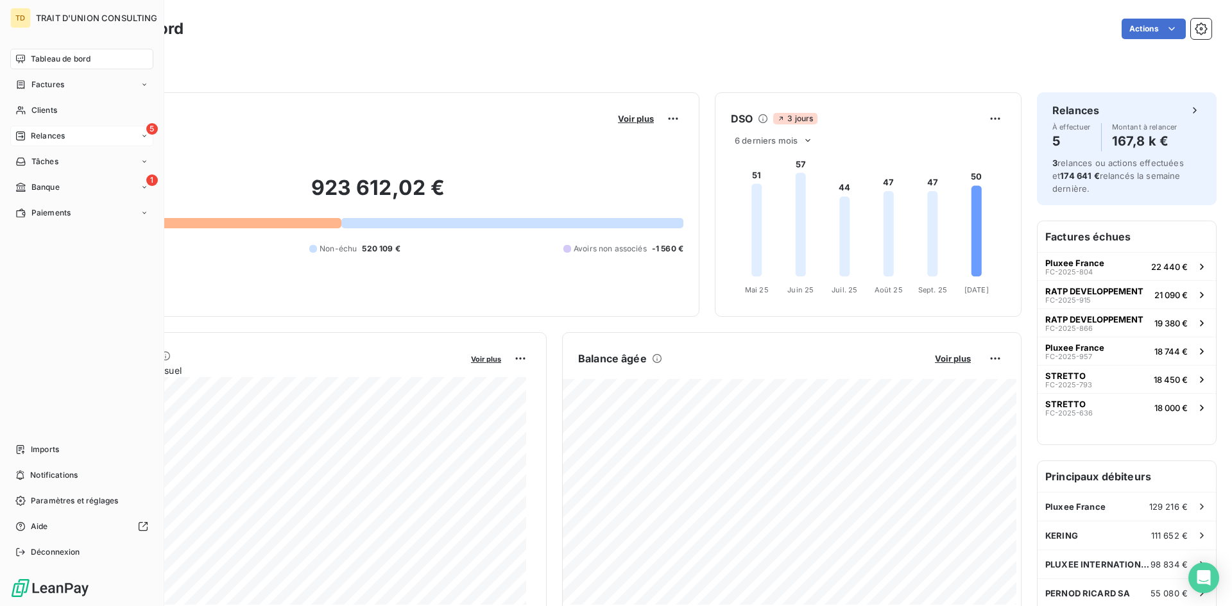
click at [22, 60] on icon at bounding box center [20, 59] width 10 height 10
click at [65, 194] on div "1 Banque" at bounding box center [81, 187] width 143 height 21
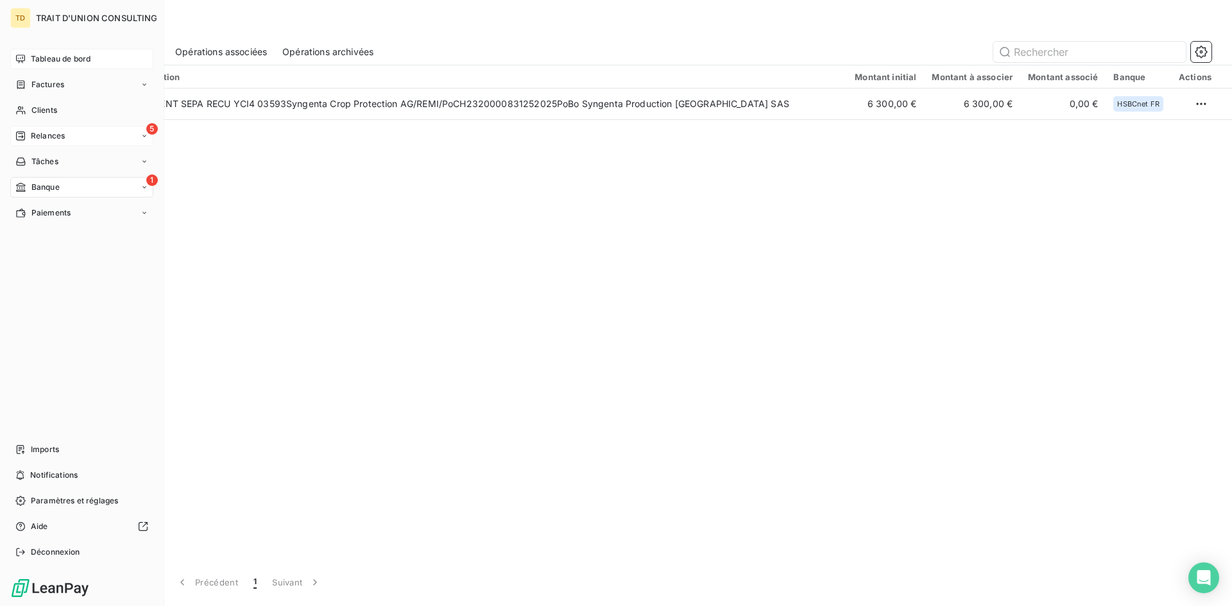
click at [45, 54] on span "Tableau de bord" at bounding box center [61, 59] width 60 height 12
